Goal: Information Seeking & Learning: Learn about a topic

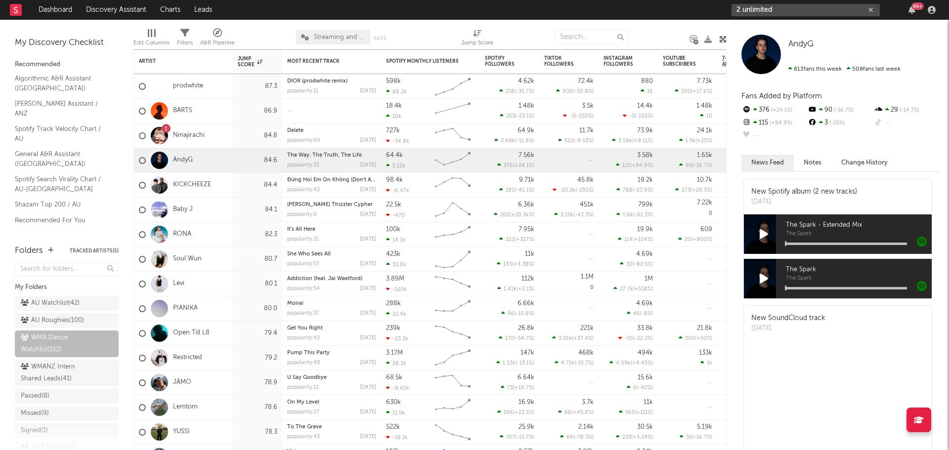
click at [786, 4] on input "2 unlimited" at bounding box center [806, 10] width 148 height 12
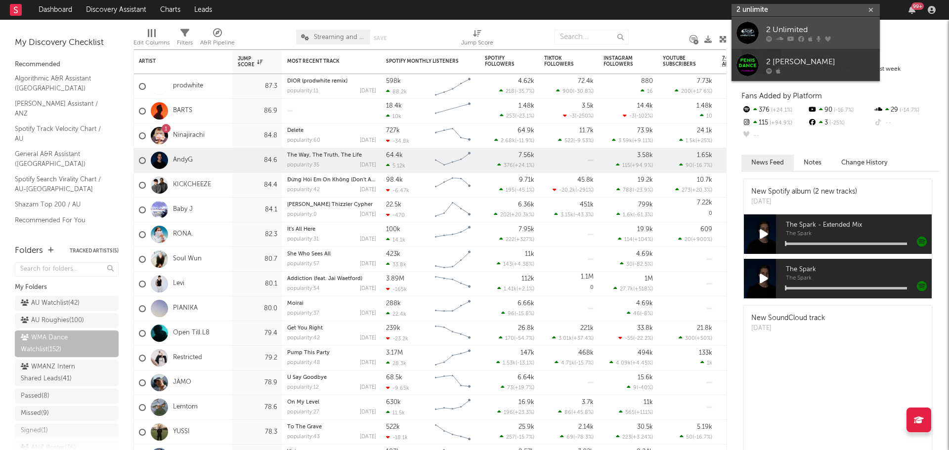
type input "2 unlimite"
click at [781, 28] on div "2 Unlimited" at bounding box center [820, 30] width 109 height 12
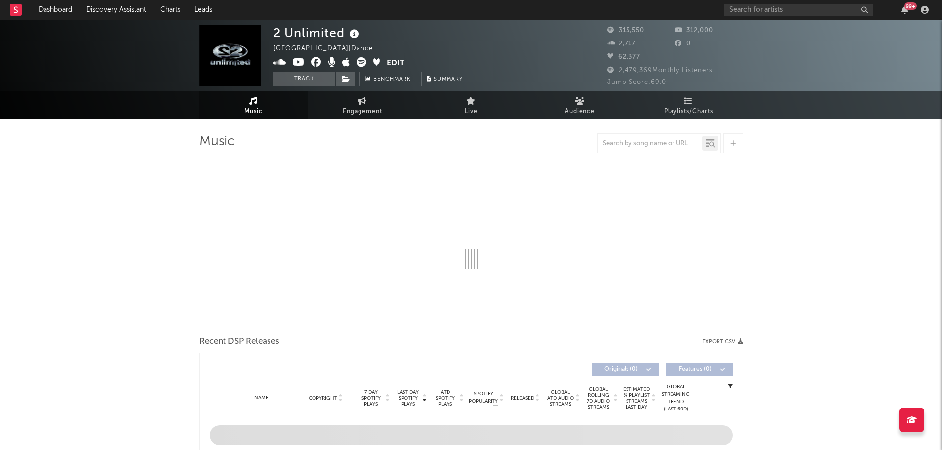
click at [352, 37] on icon at bounding box center [354, 34] width 14 height 14
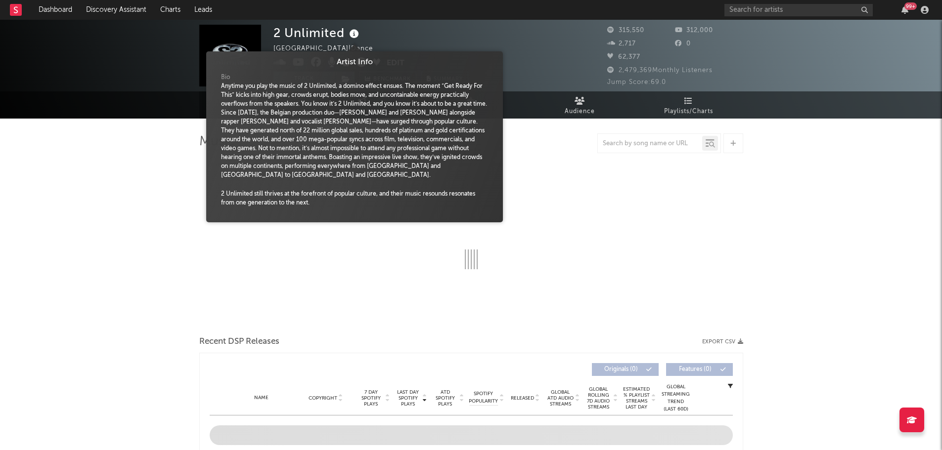
select select "6m"
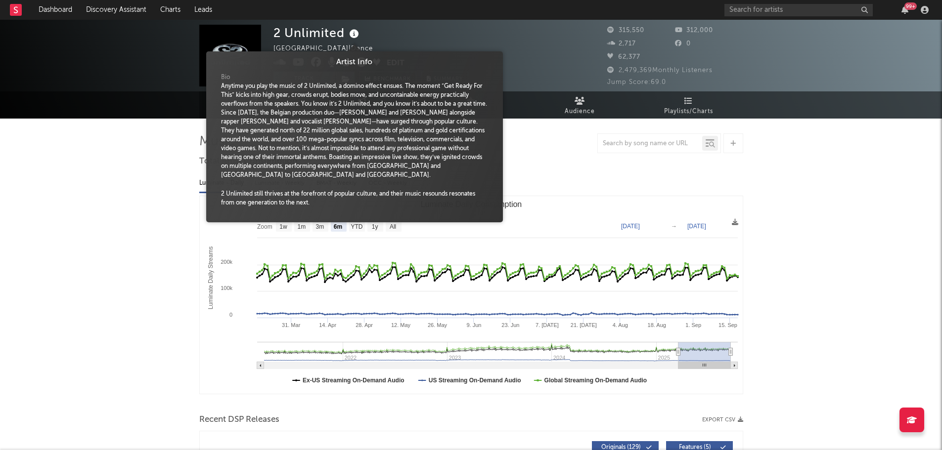
click at [356, 33] on icon at bounding box center [354, 34] width 14 height 14
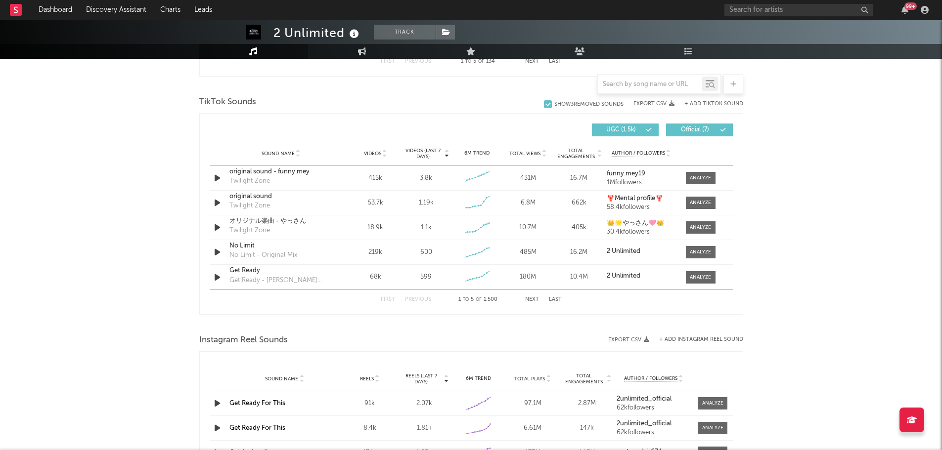
scroll to position [643, 0]
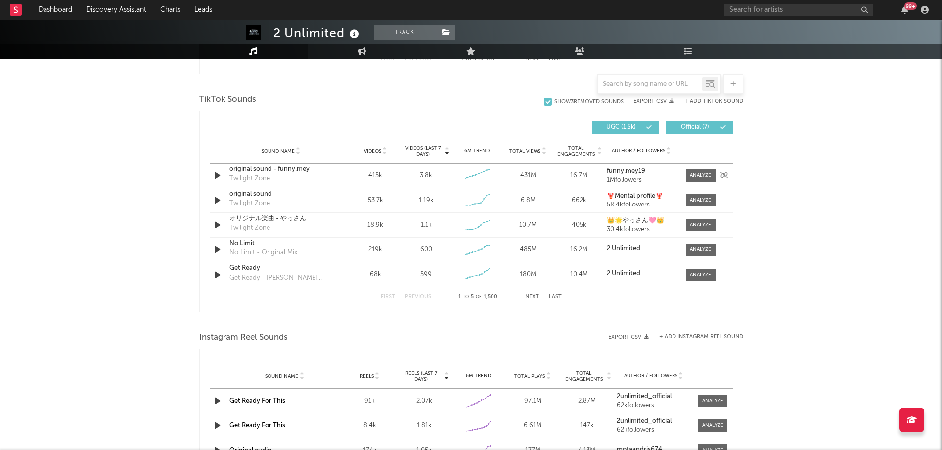
click at [293, 168] on div "original sound - funny.mey" at bounding box center [280, 170] width 103 height 10
click at [260, 197] on div "original sound" at bounding box center [280, 194] width 103 height 10
drag, startPoint x: 697, startPoint y: 274, endPoint x: 579, endPoint y: 267, distance: 118.4
click at [697, 274] on div at bounding box center [700, 274] width 21 height 7
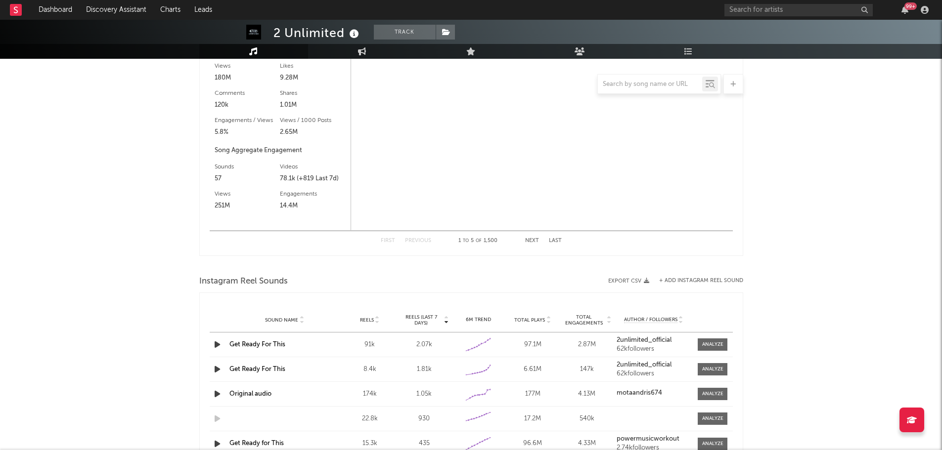
scroll to position [989, 0]
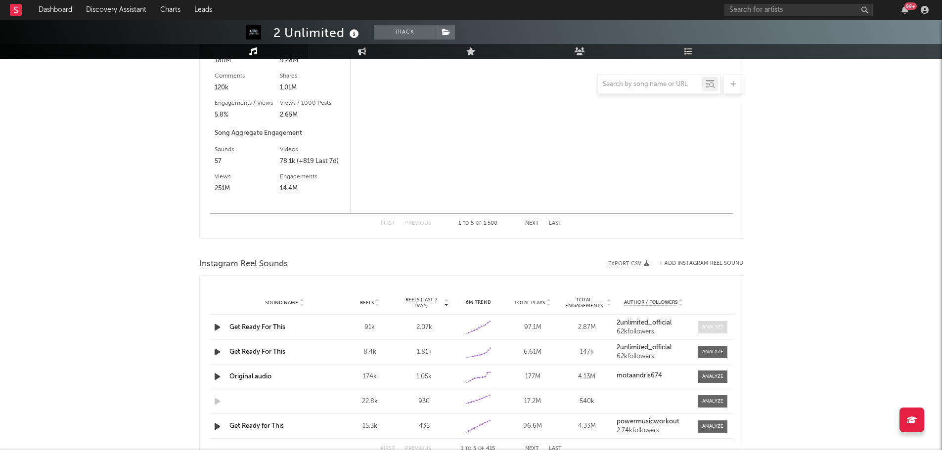
click at [712, 330] on div at bounding box center [712, 327] width 21 height 7
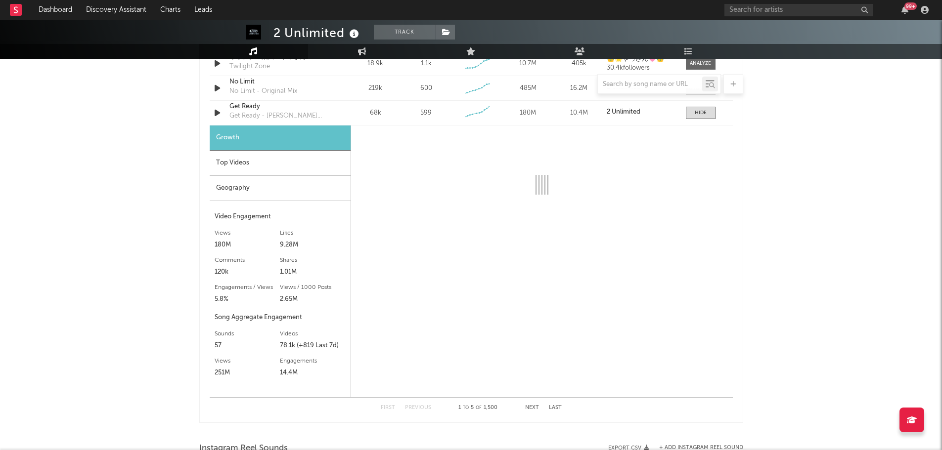
select select "6m"
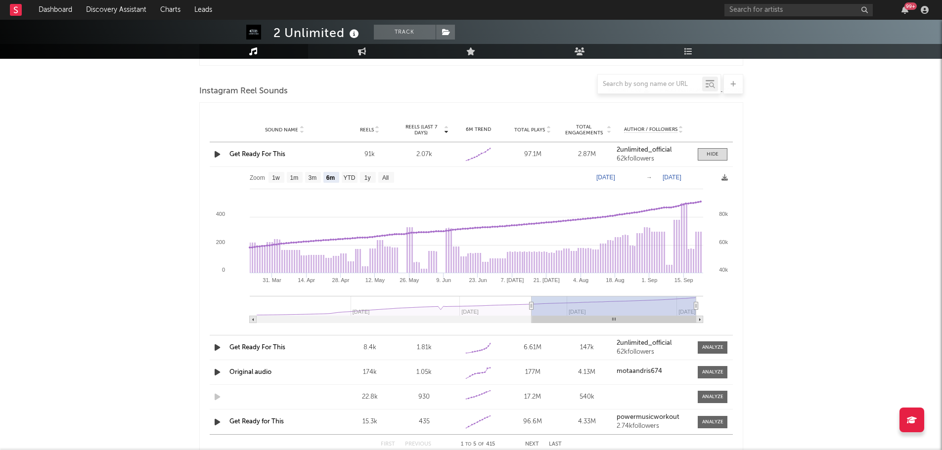
scroll to position [1187, 0]
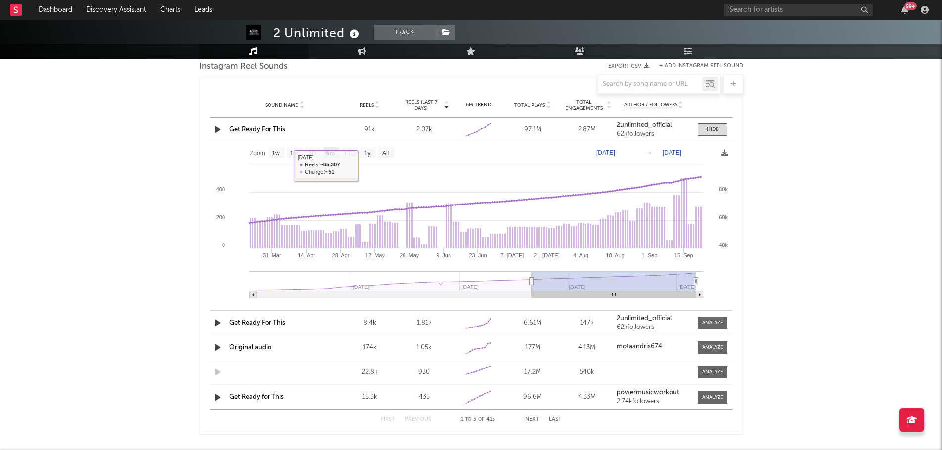
click at [278, 131] on link "Get Ready For This" at bounding box center [257, 130] width 56 height 6
click at [267, 323] on link "Get Ready For This" at bounding box center [257, 323] width 56 height 6
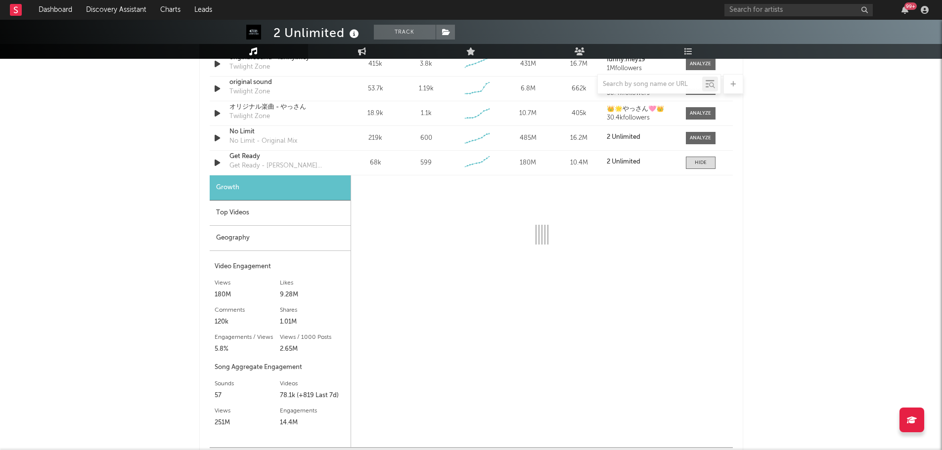
select select "6m"
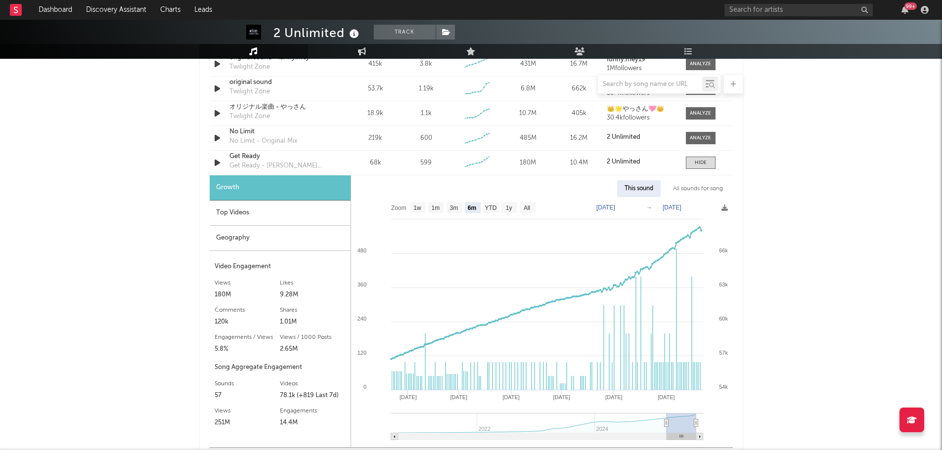
scroll to position [742, 0]
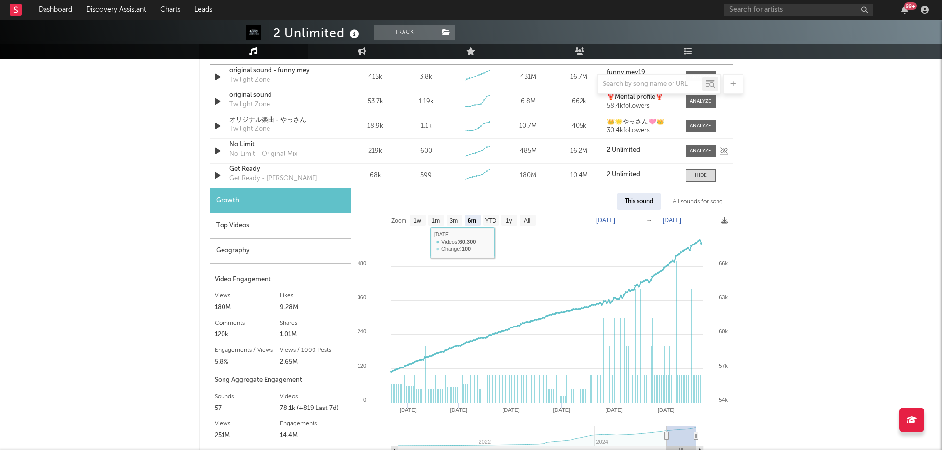
drag, startPoint x: 240, startPoint y: 231, endPoint x: 277, endPoint y: 162, distance: 78.3
click at [240, 231] on div "Top Videos" at bounding box center [280, 226] width 141 height 25
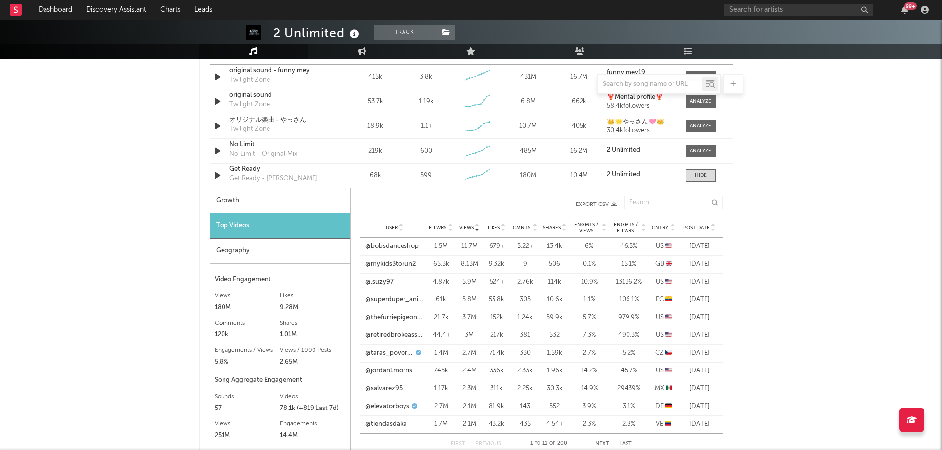
click at [704, 229] on span "Post Date" at bounding box center [696, 228] width 26 height 6
drag, startPoint x: 715, startPoint y: 178, endPoint x: 690, endPoint y: 179, distance: 25.3
click at [715, 178] on span at bounding box center [701, 176] width 30 height 12
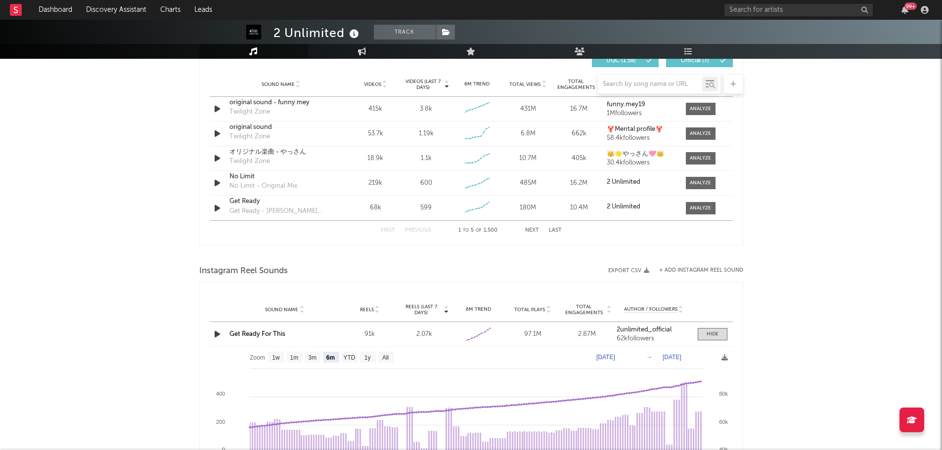
scroll to position [692, 0]
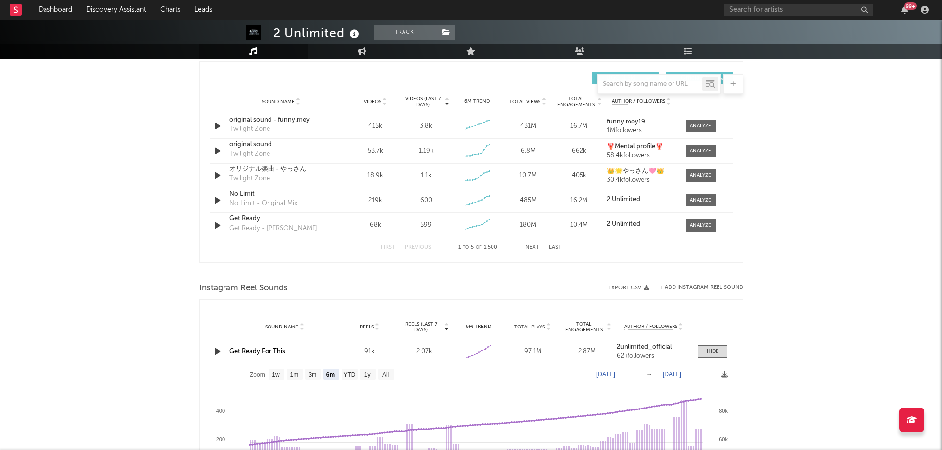
click at [535, 247] on button "Next" at bounding box center [532, 247] width 14 height 5
click at [215, 125] on icon "button" at bounding box center [217, 126] width 10 height 12
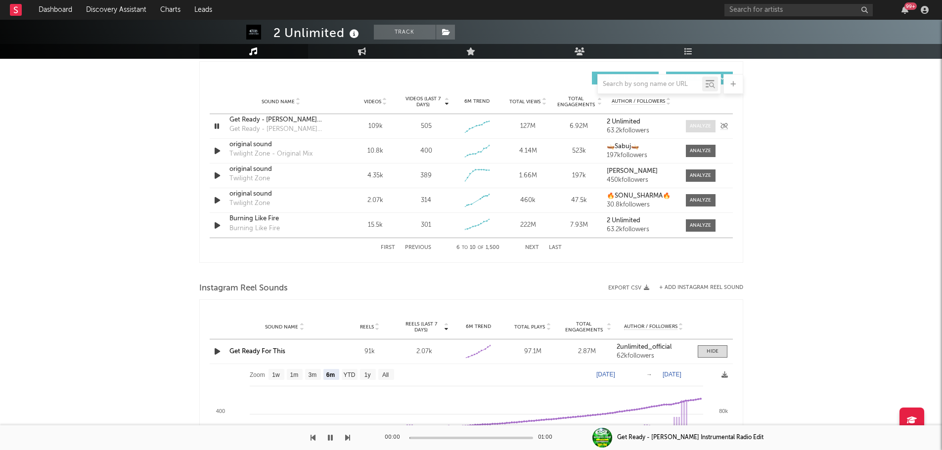
click at [698, 126] on div at bounding box center [700, 126] width 21 height 7
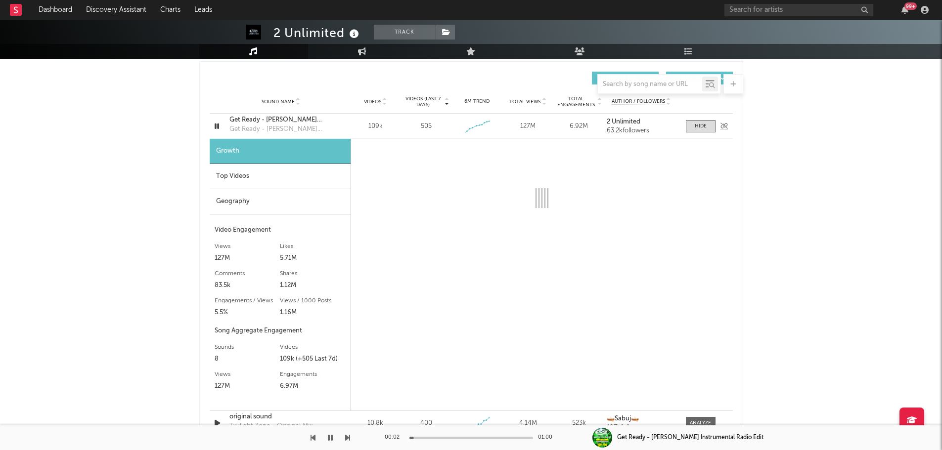
click at [215, 127] on icon "button" at bounding box center [216, 126] width 9 height 12
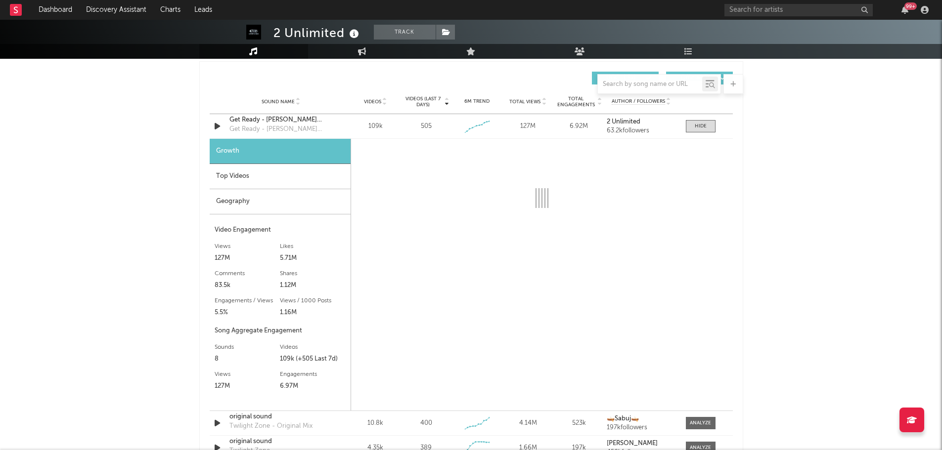
click at [247, 176] on div "Top Videos" at bounding box center [280, 176] width 141 height 25
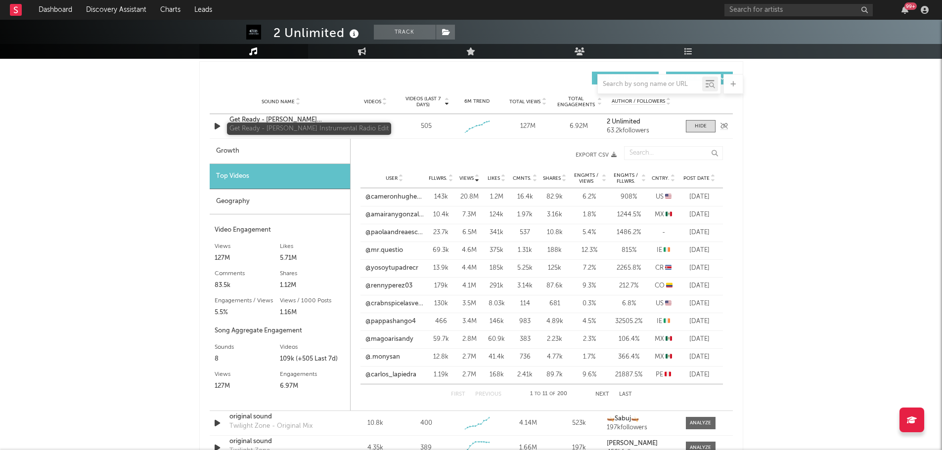
click at [270, 125] on div "Get Ready - [PERSON_NAME] Instrumental Radio Edit" at bounding box center [280, 130] width 103 height 10
click at [697, 178] on span "Post Date" at bounding box center [696, 179] width 26 height 6
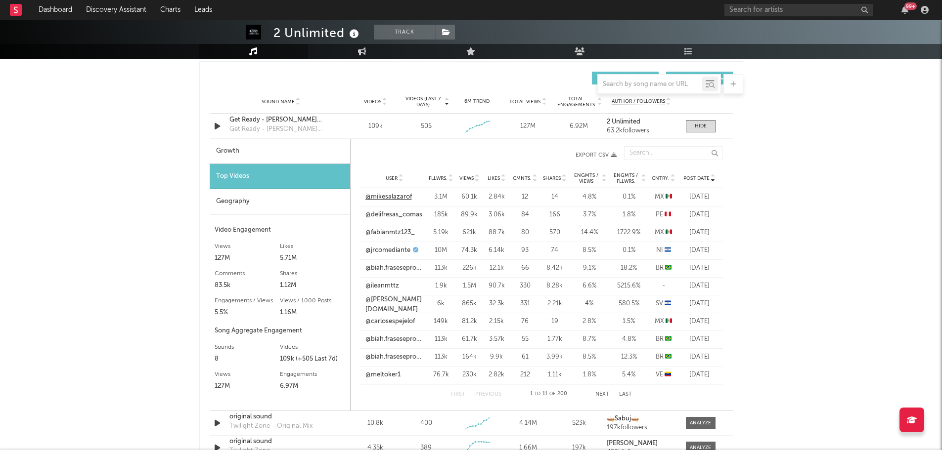
click at [393, 197] on link "@mikesalazarof" at bounding box center [388, 197] width 46 height 10
click at [404, 233] on link "@fabianmtz123_" at bounding box center [389, 233] width 49 height 10
click at [707, 124] on span at bounding box center [701, 126] width 30 height 12
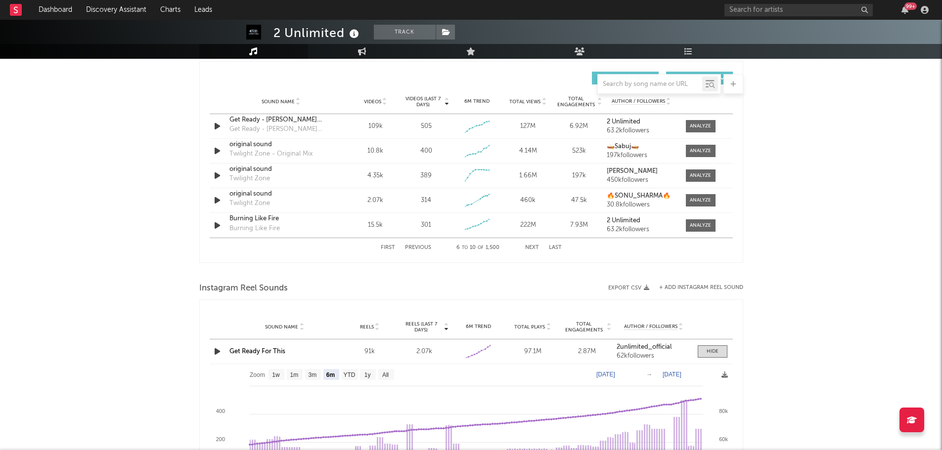
click at [390, 247] on button "First" at bounding box center [388, 247] width 14 height 5
click at [240, 169] on div "オリジナル楽曲 - やっさん" at bounding box center [280, 170] width 103 height 10
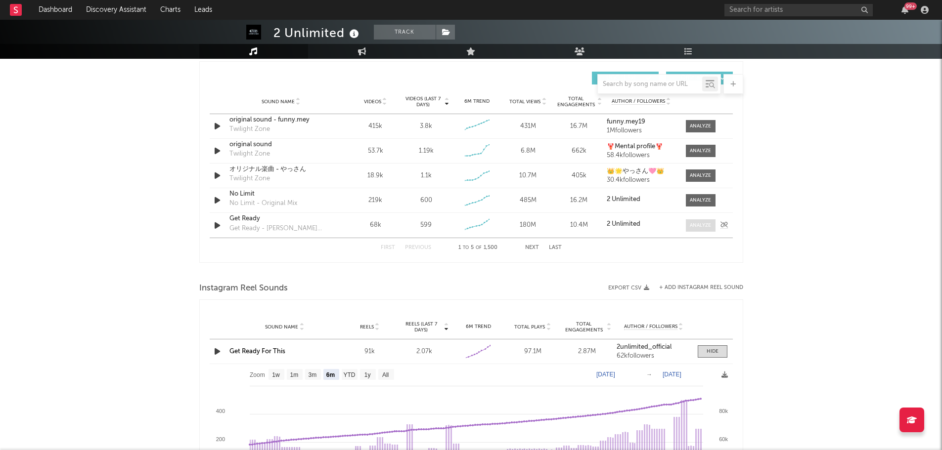
click at [701, 227] on div at bounding box center [700, 225] width 21 height 7
select select "6m"
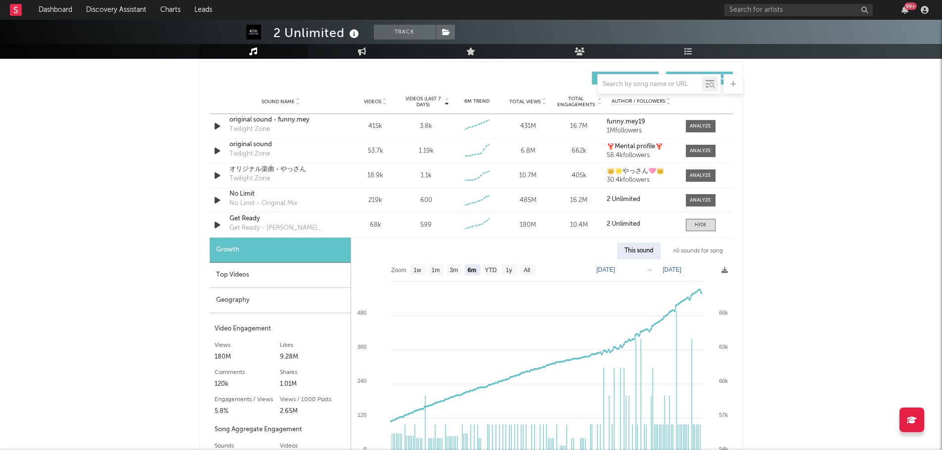
click at [250, 279] on div "Top Videos" at bounding box center [280, 275] width 141 height 25
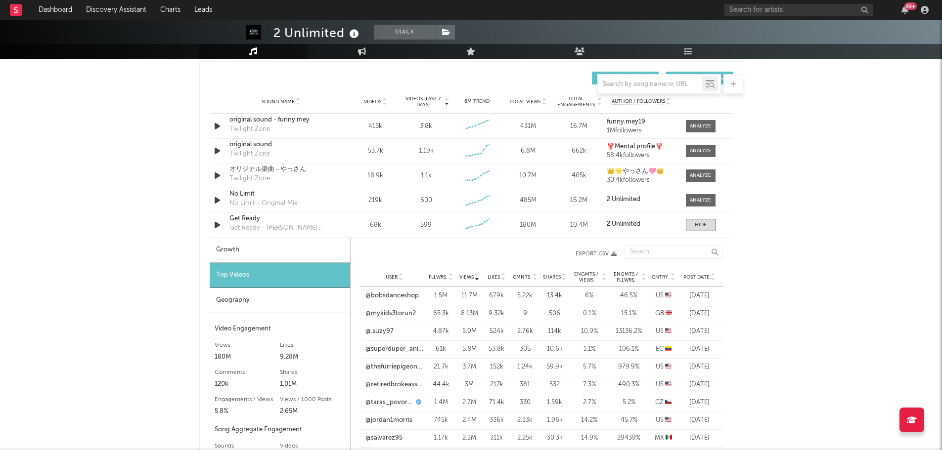
click at [697, 276] on span "Post Date" at bounding box center [696, 277] width 26 height 6
click at [391, 296] on link "@amymalone8xx" at bounding box center [390, 296] width 51 height 10
click at [403, 313] on link "@[DOMAIN_NAME]" at bounding box center [394, 314] width 58 height 10
click at [406, 295] on link "@amymalone8xx" at bounding box center [390, 296] width 51 height 10
click at [707, 225] on span at bounding box center [701, 225] width 30 height 12
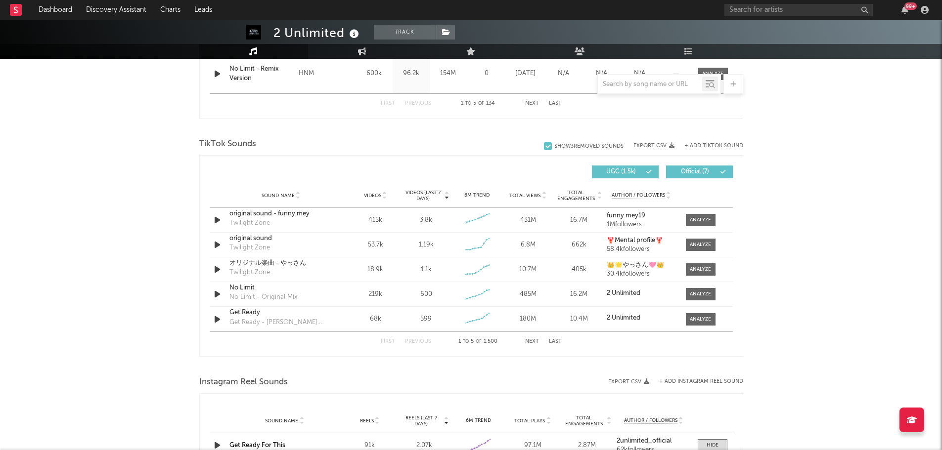
scroll to position [593, 0]
